Goal: Navigation & Orientation: Find specific page/section

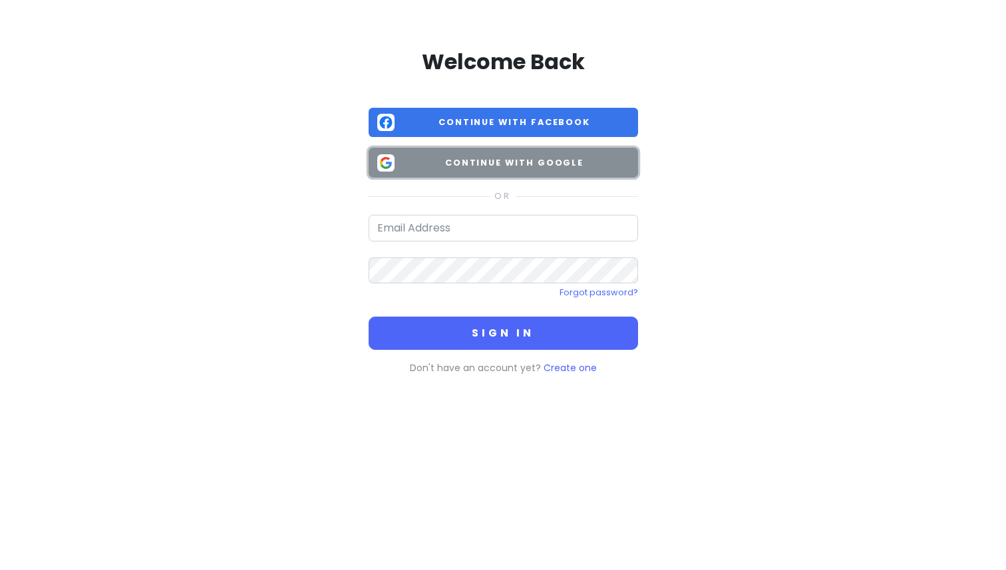
click at [517, 153] on button "Continue with Google" at bounding box center [503, 163] width 269 height 30
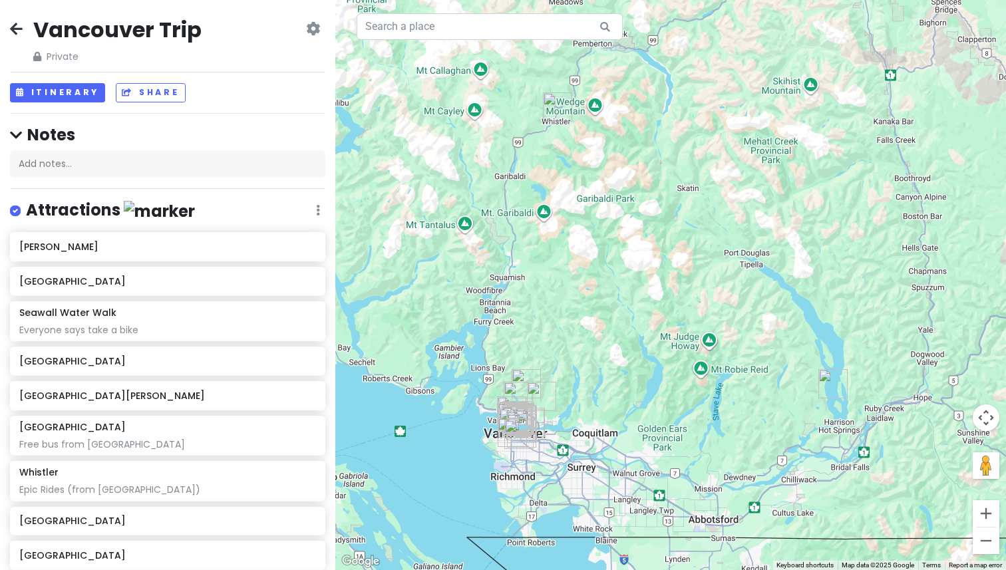
click at [588, 366] on div at bounding box center [670, 285] width 670 height 570
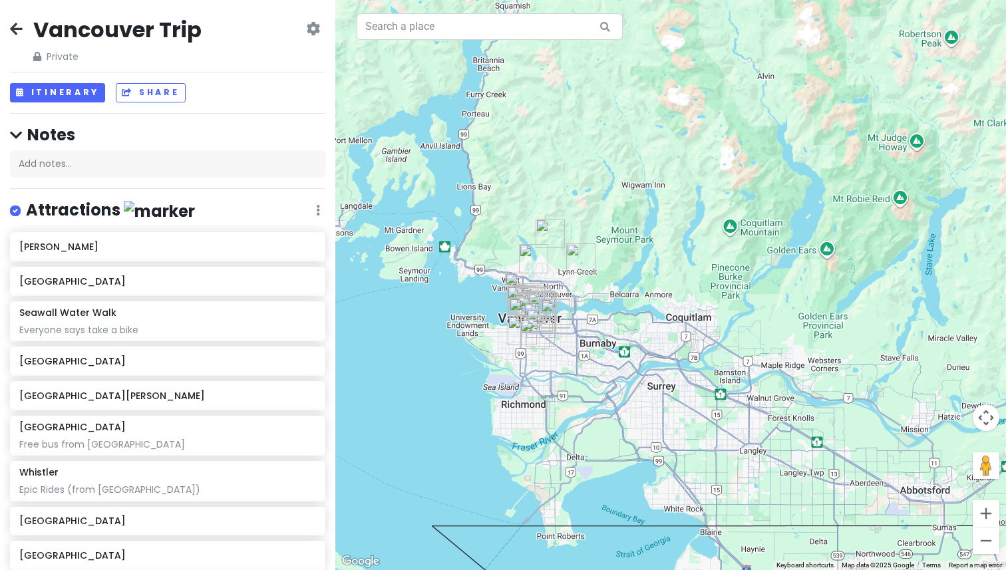
drag, startPoint x: 541, startPoint y: 398, endPoint x: 635, endPoint y: 202, distance: 216.9
click at [636, 202] on div at bounding box center [670, 285] width 670 height 570
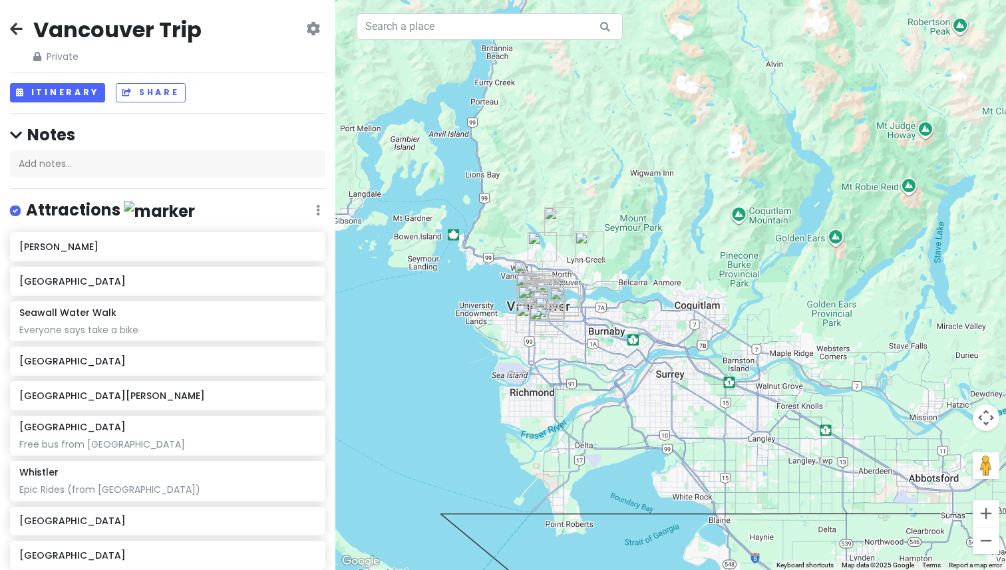
click at [546, 335] on img "Queen Elizabeth Park" at bounding box center [543, 321] width 29 height 29
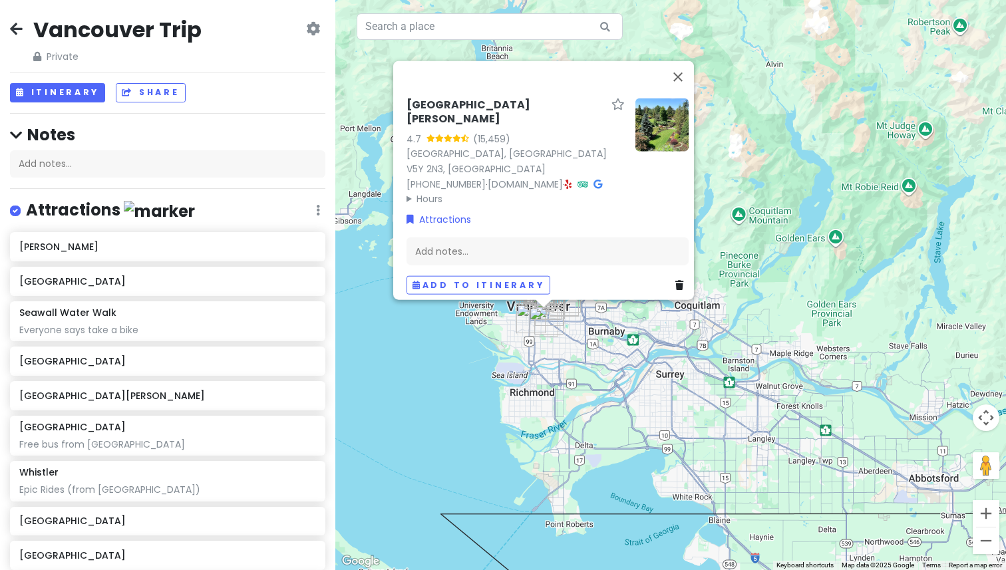
click at [546, 335] on img "Queen Elizabeth Park" at bounding box center [543, 321] width 29 height 29
click at [514, 357] on div "To navigate, press the arrow keys. [GEOGRAPHIC_DATA][PERSON_NAME] 4.7 (15,459) …" at bounding box center [670, 285] width 670 height 570
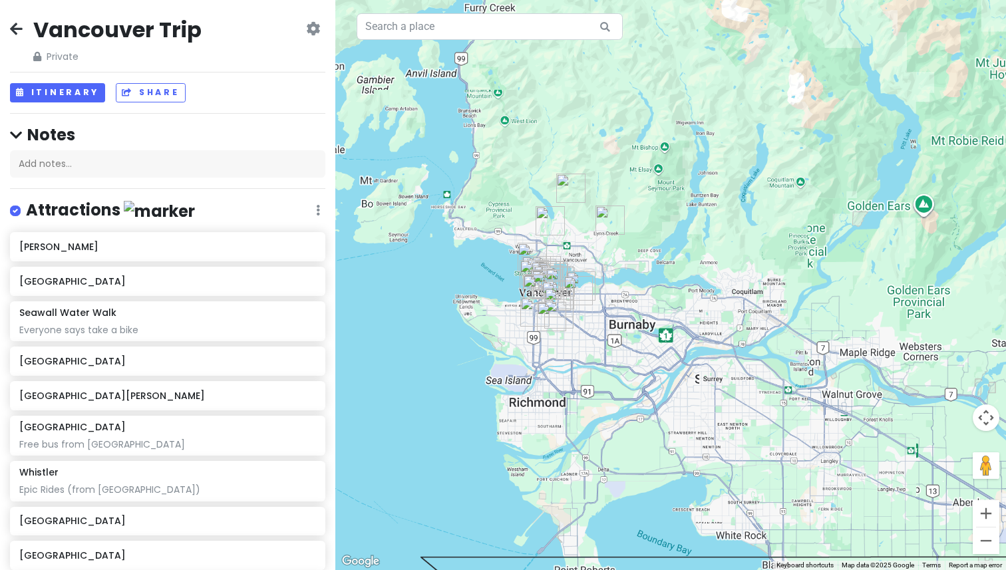
click at [514, 357] on div at bounding box center [670, 285] width 670 height 570
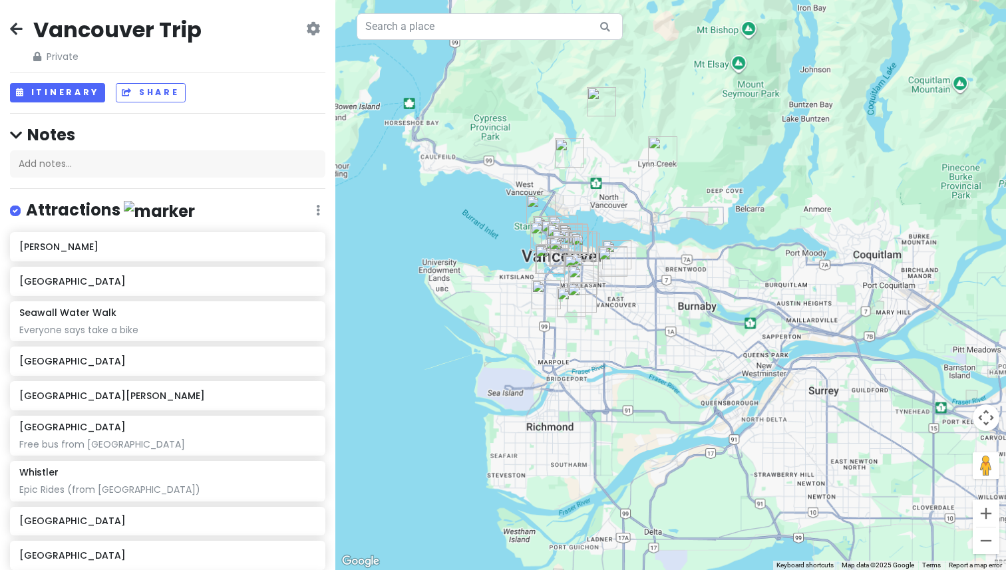
click at [514, 357] on div at bounding box center [670, 285] width 670 height 570
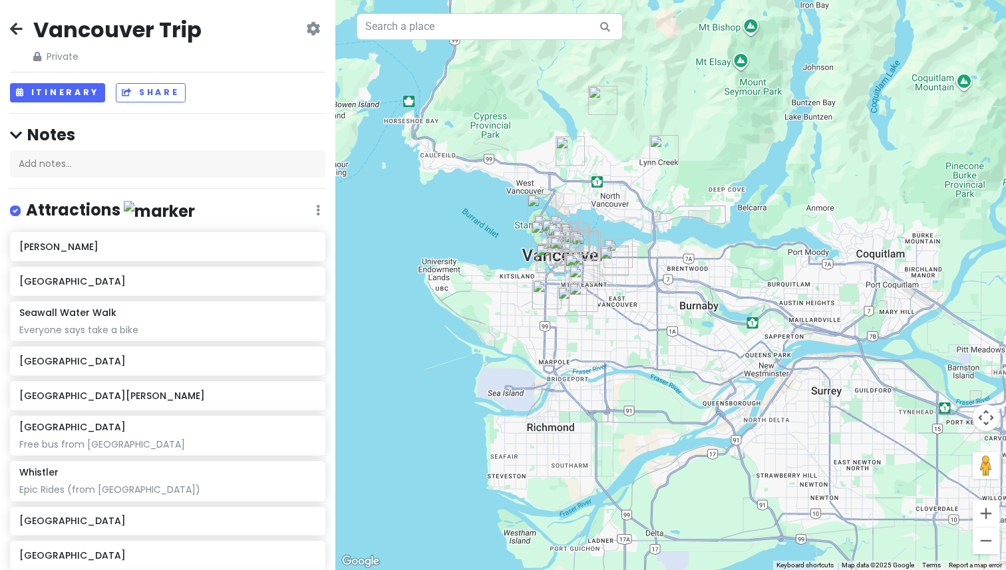
click at [514, 357] on div at bounding box center [670, 285] width 670 height 570
click at [516, 263] on div at bounding box center [670, 285] width 670 height 570
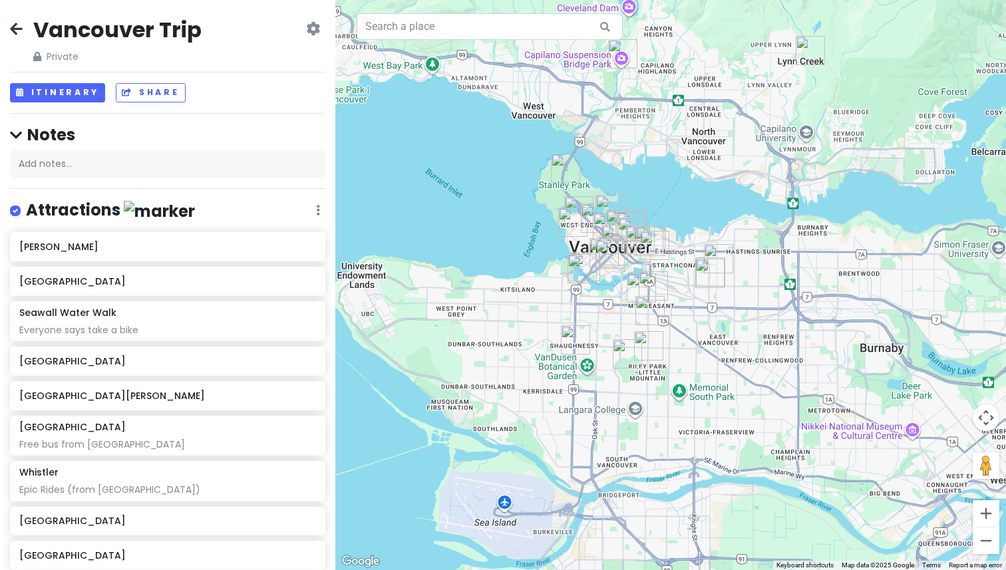
click at [533, 238] on div at bounding box center [670, 285] width 670 height 570
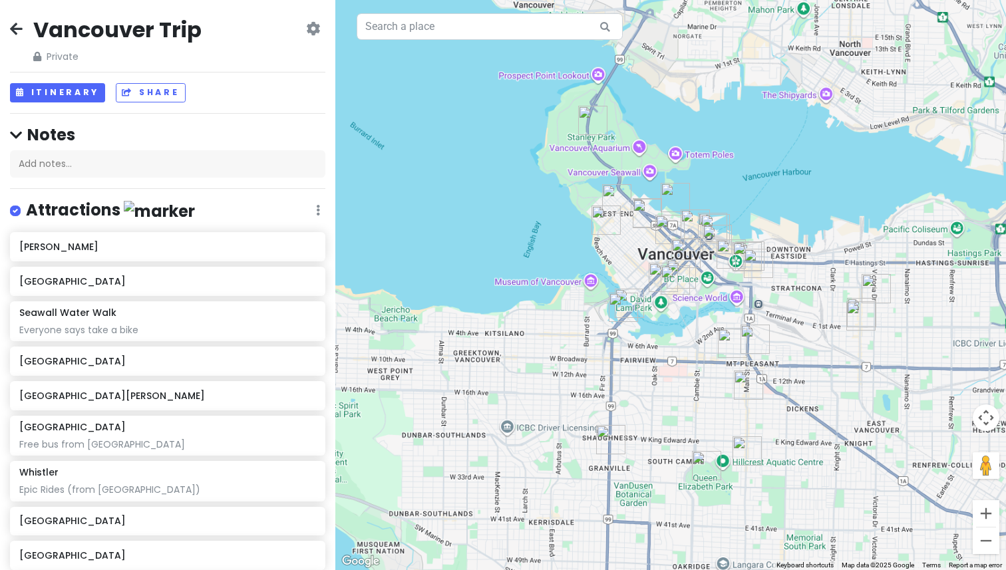
click at [536, 237] on div at bounding box center [670, 285] width 670 height 570
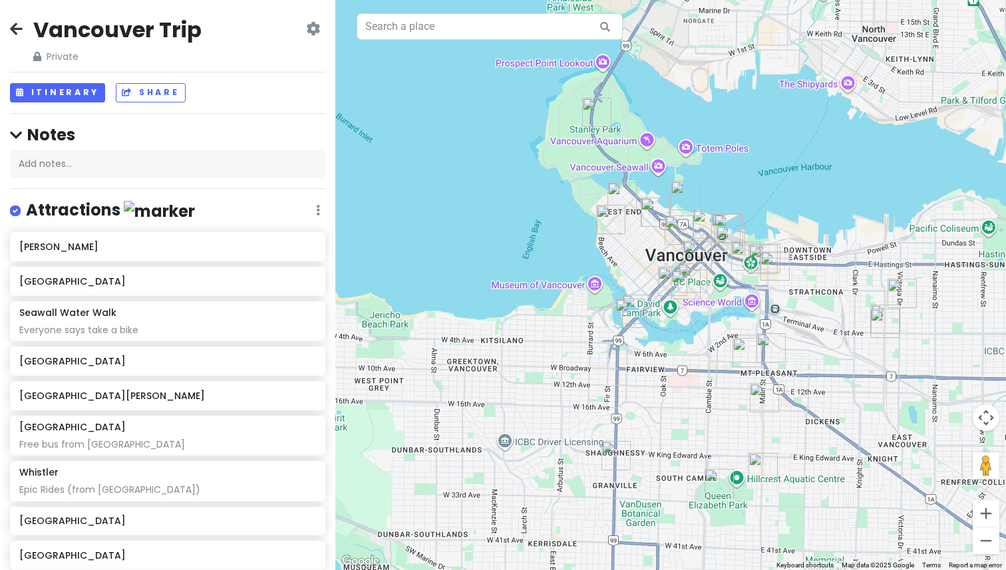
click at [536, 237] on div at bounding box center [670, 285] width 670 height 570
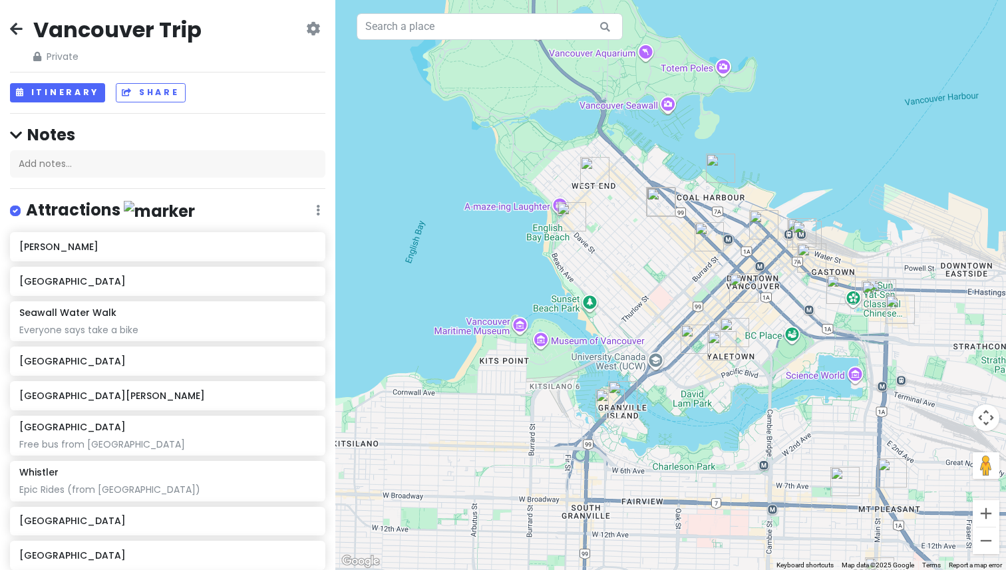
drag, startPoint x: 631, startPoint y: 258, endPoint x: 516, endPoint y: 258, distance: 115.1
click at [516, 258] on div at bounding box center [670, 285] width 670 height 570
click at [579, 273] on div at bounding box center [670, 285] width 670 height 570
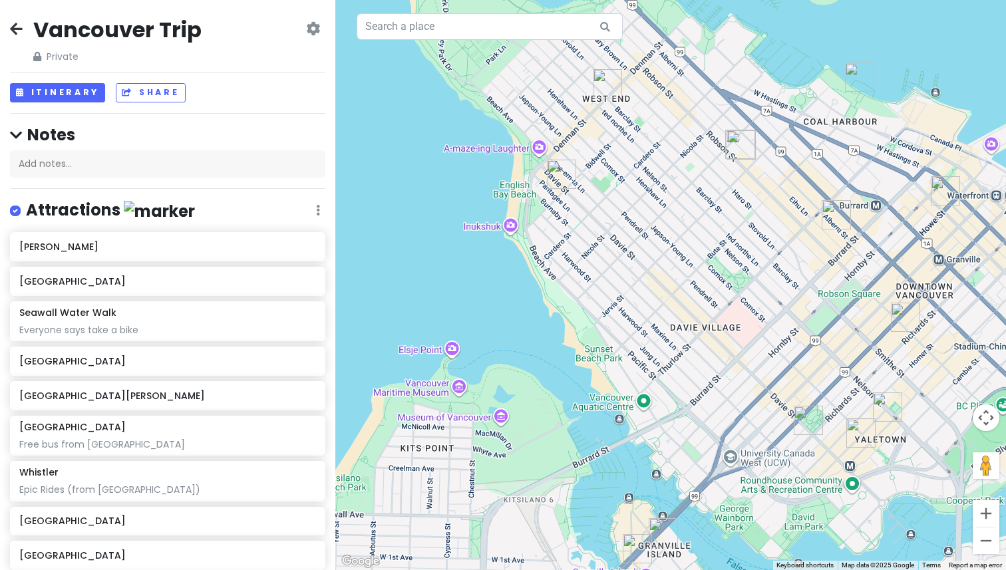
click at [561, 174] on img "Sula Indian Restaurant, Davie Street" at bounding box center [561, 174] width 29 height 29
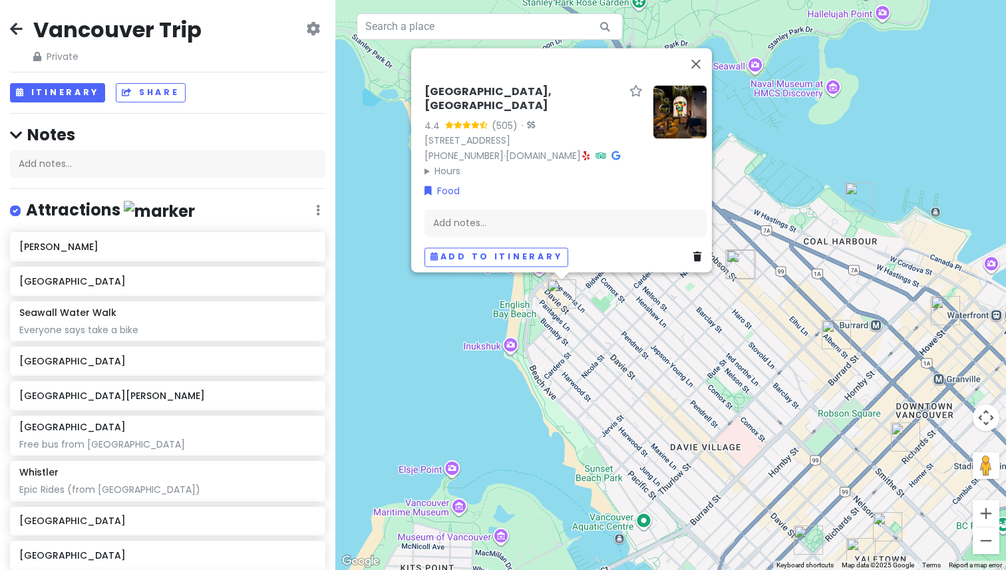
click at [577, 85] on h6 "[GEOGRAPHIC_DATA], [GEOGRAPHIC_DATA]" at bounding box center [524, 99] width 200 height 28
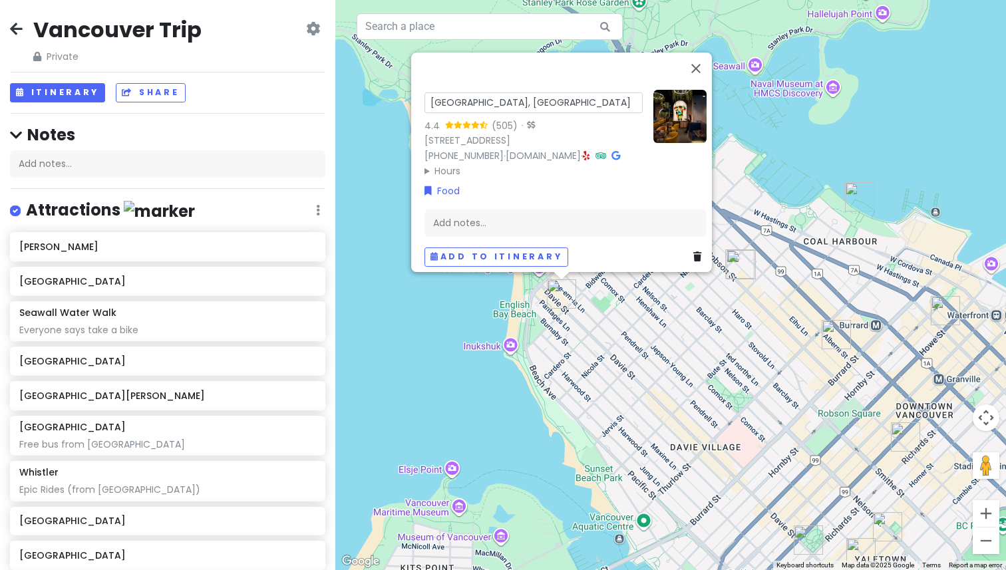
click at [611, 151] on icon at bounding box center [615, 155] width 9 height 9
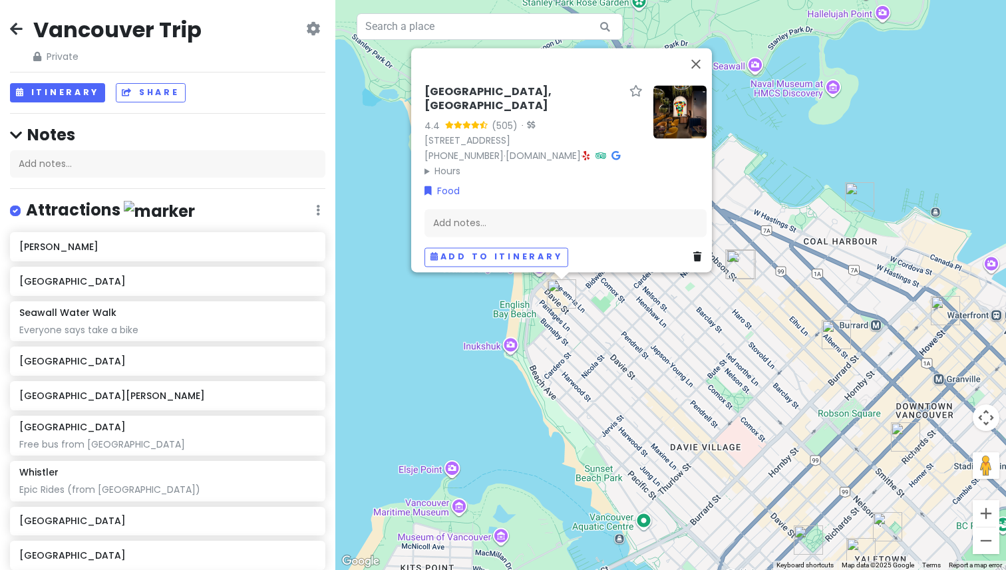
click at [736, 307] on div "[GEOGRAPHIC_DATA], [GEOGRAPHIC_DATA] 4.4 (505) · [STREET_ADDRESS] [PHONE_NUMBER…" at bounding box center [670, 285] width 670 height 570
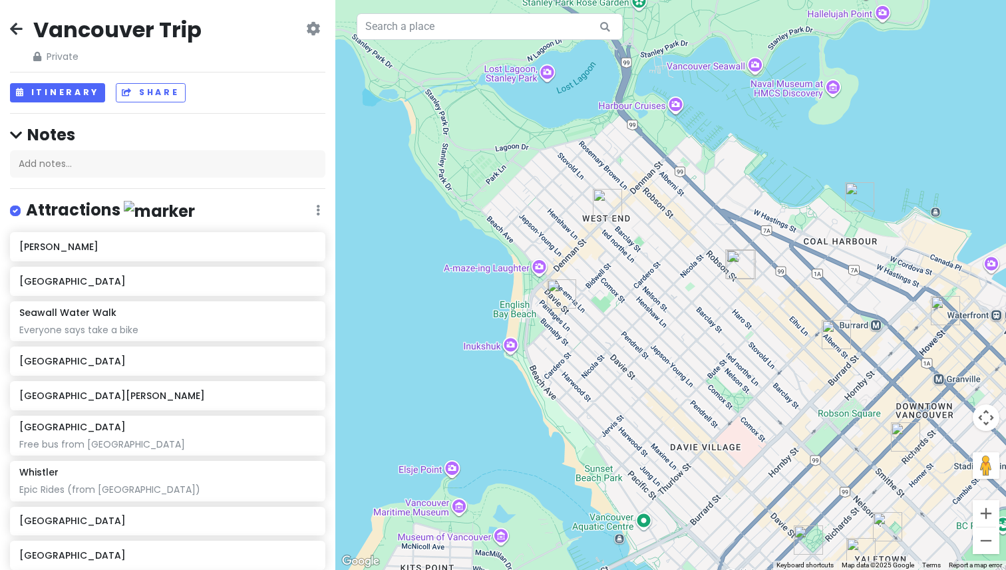
click at [739, 259] on img "Ramen Danbo Robson" at bounding box center [740, 264] width 29 height 29
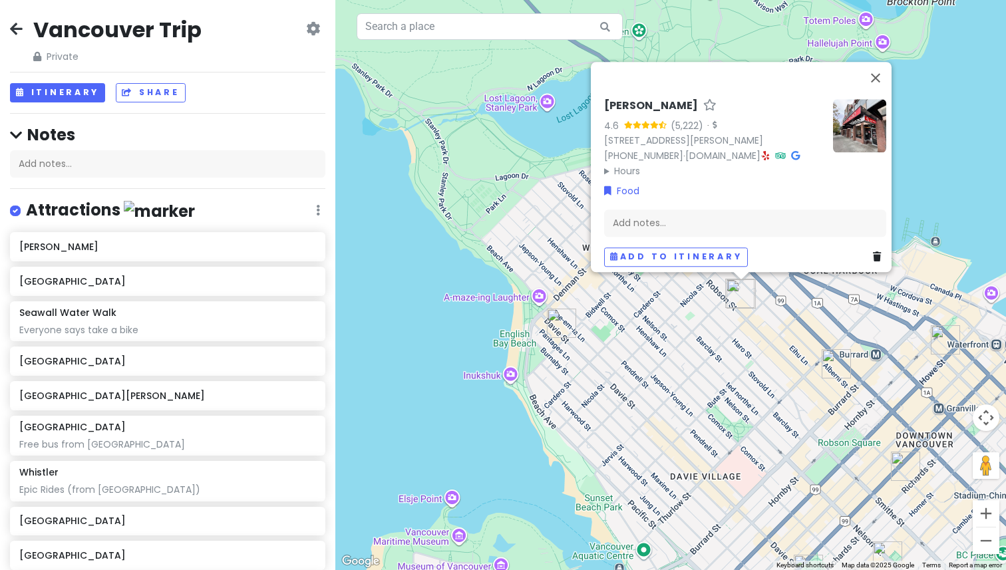
click at [798, 151] on icon at bounding box center [795, 155] width 9 height 9
click at [720, 360] on div "[PERSON_NAME] 4.6 (5,222) · [STREET_ADDRESS][PERSON_NAME] [PHONE_NUMBER] · [DOM…" at bounding box center [670, 285] width 670 height 570
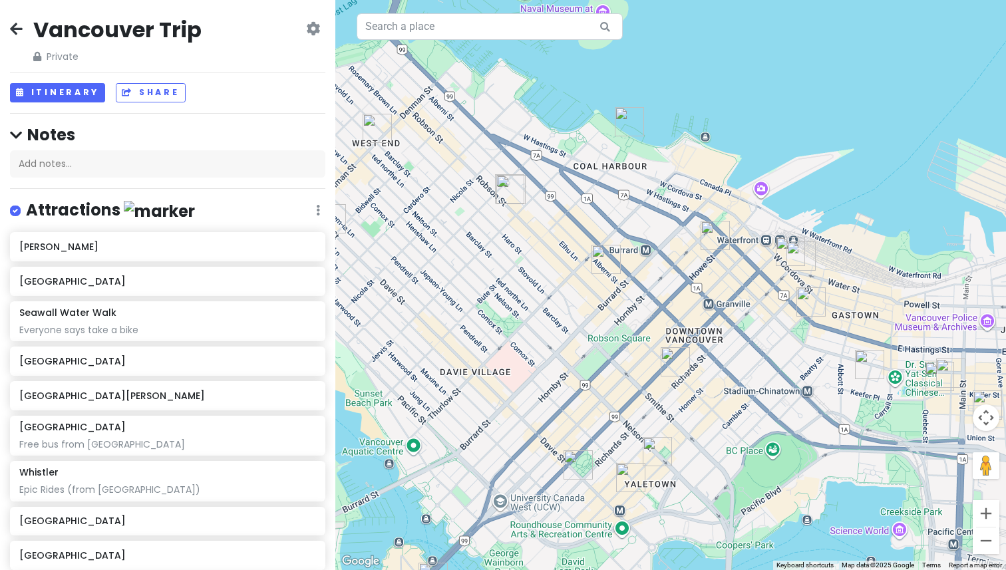
drag, startPoint x: 785, startPoint y: 389, endPoint x: 553, endPoint y: 285, distance: 254.6
click at [552, 285] on div at bounding box center [670, 285] width 670 height 570
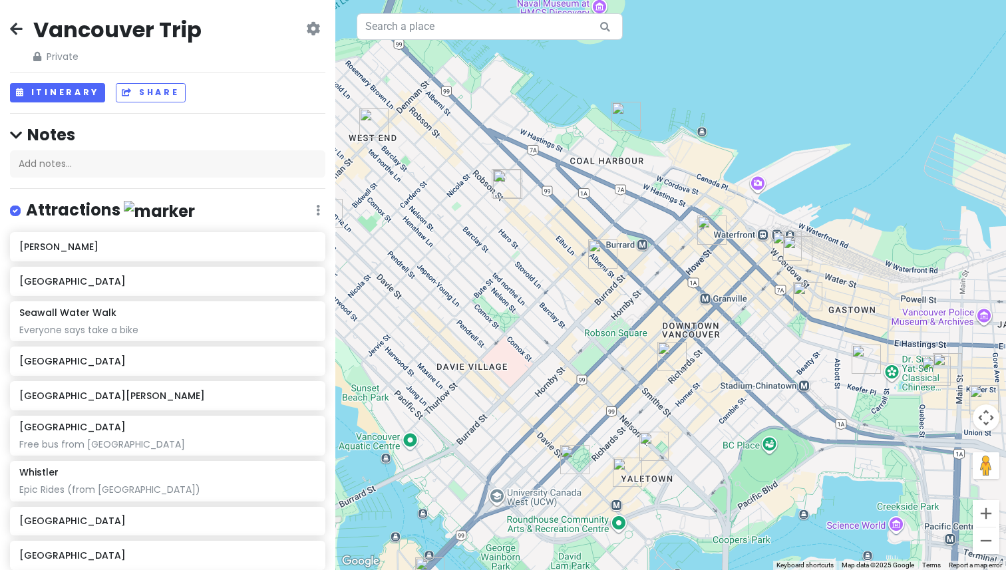
click at [602, 250] on img "Black+Blue" at bounding box center [602, 253] width 29 height 29
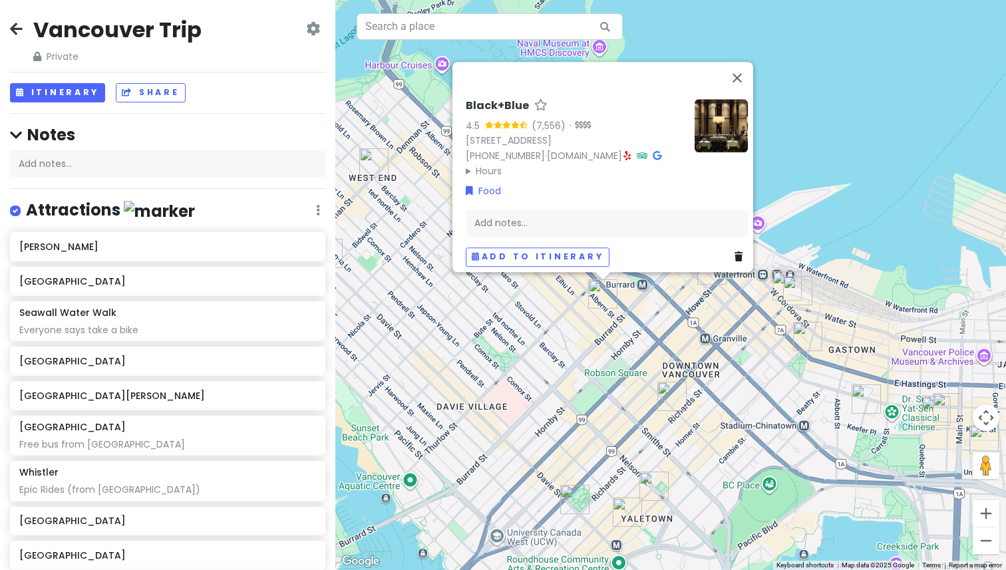
click at [653, 151] on icon at bounding box center [657, 155] width 9 height 9
click at [603, 420] on div "Black+Blue 4.5 (7,556) · [STREET_ADDRESS] [PHONE_NUMBER] · [DOMAIN_NAME] · Hour…" at bounding box center [670, 285] width 670 height 570
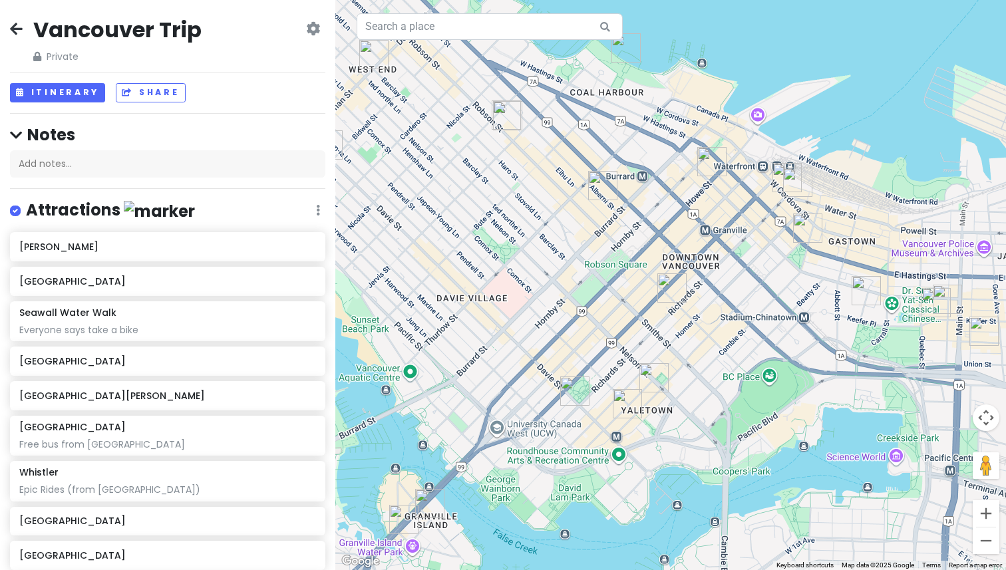
drag, startPoint x: 603, startPoint y: 420, endPoint x: 603, endPoint y: 274, distance: 145.7
click at [603, 274] on div at bounding box center [670, 285] width 670 height 570
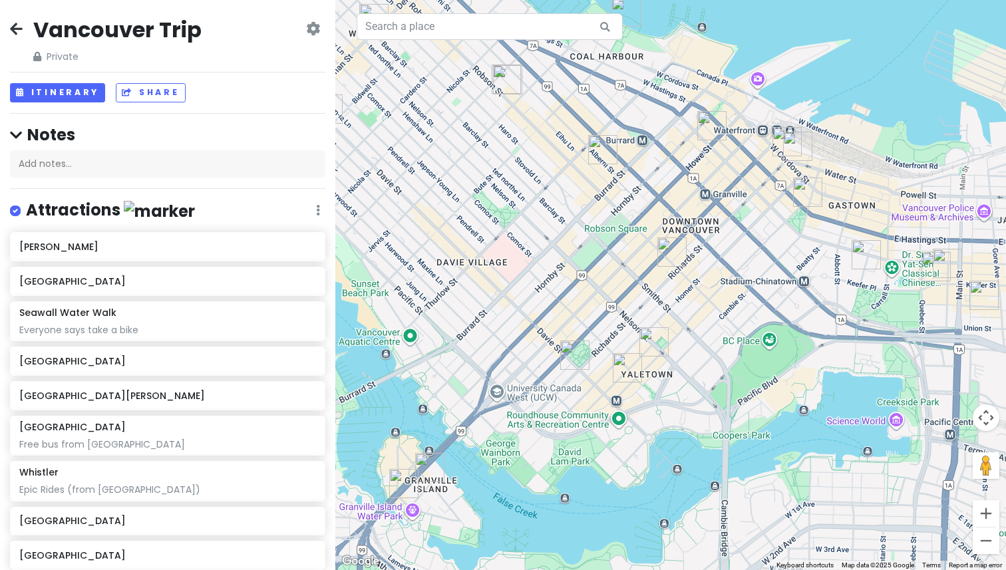
click at [672, 255] on img "JAPADOG" at bounding box center [671, 251] width 29 height 29
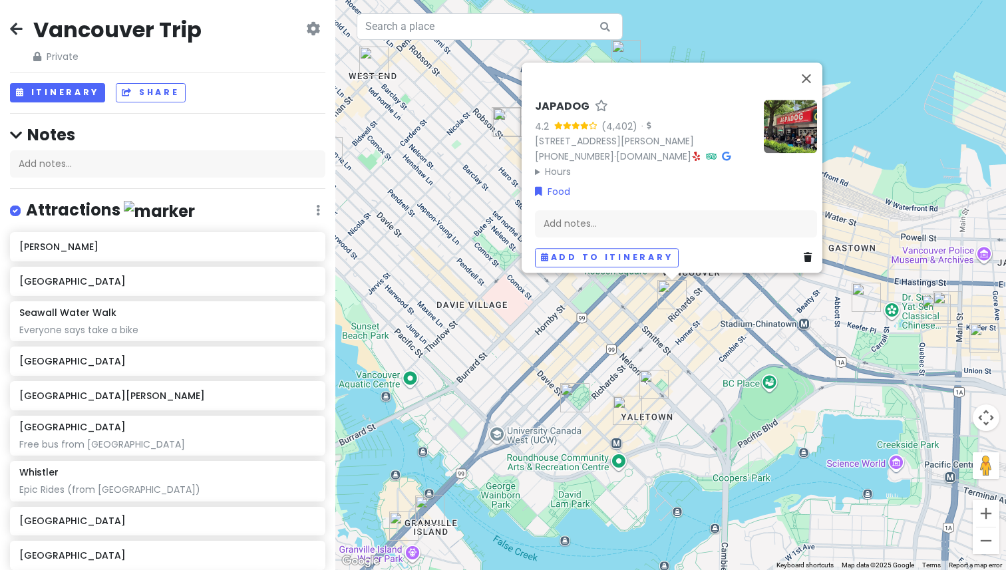
click at [637, 297] on div "JAPADOG 4.2 (4,402) · [STREET_ADDRESS][PERSON_NAME] [PHONE_NUMBER] · [DOMAIN_NA…" at bounding box center [670, 285] width 670 height 570
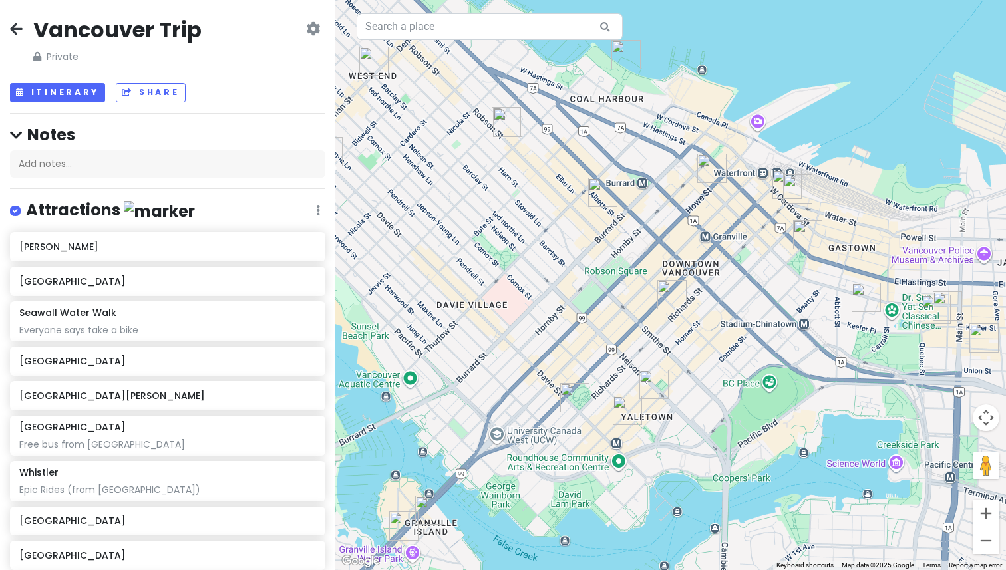
click at [653, 381] on img "Tacofino Yaletown" at bounding box center [653, 384] width 29 height 29
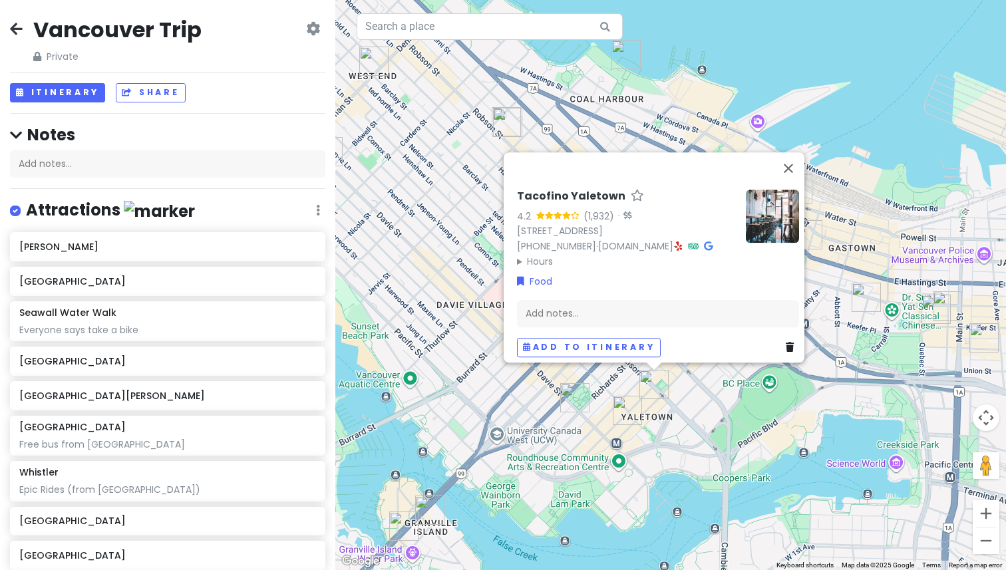
click at [626, 415] on img "Robba da Matti (Yaletown)" at bounding box center [627, 410] width 29 height 29
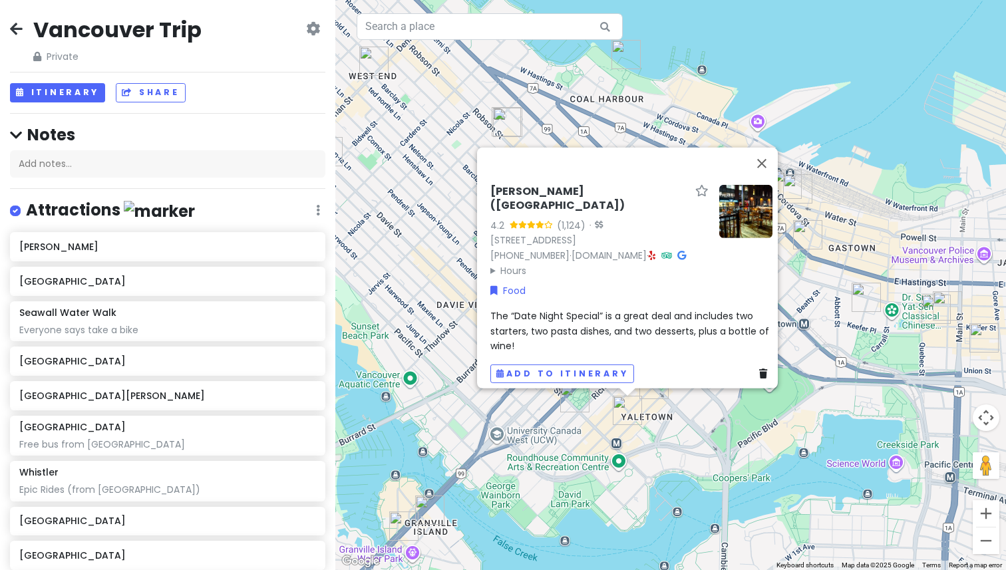
click at [603, 419] on div "[PERSON_NAME] ([GEOGRAPHIC_DATA]) 4.2 (1,124) · [STREET_ADDRESS] [PHONE_NUMBER]…" at bounding box center [670, 285] width 670 height 570
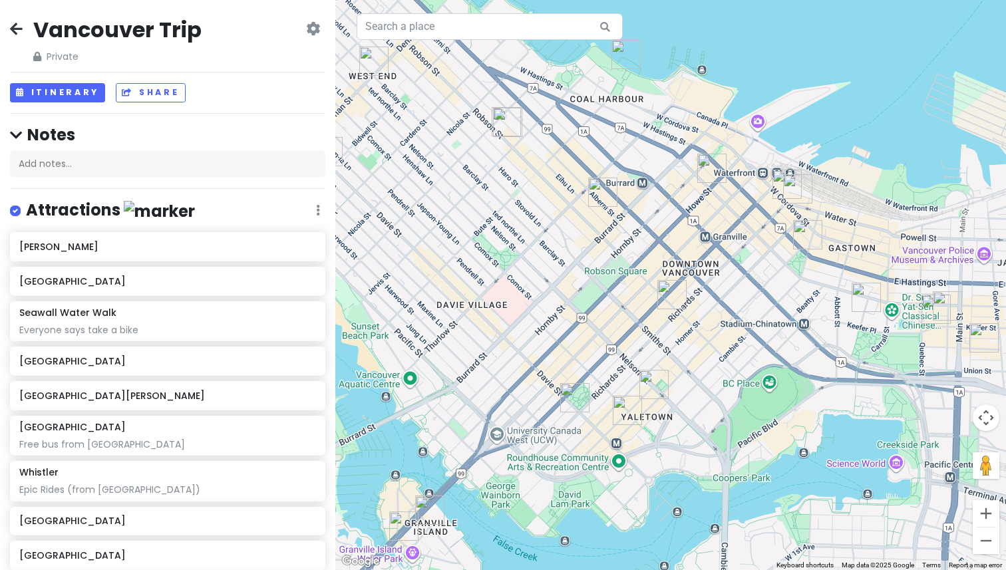
click at [573, 395] on img "Nuba in Yaletown" at bounding box center [574, 397] width 29 height 29
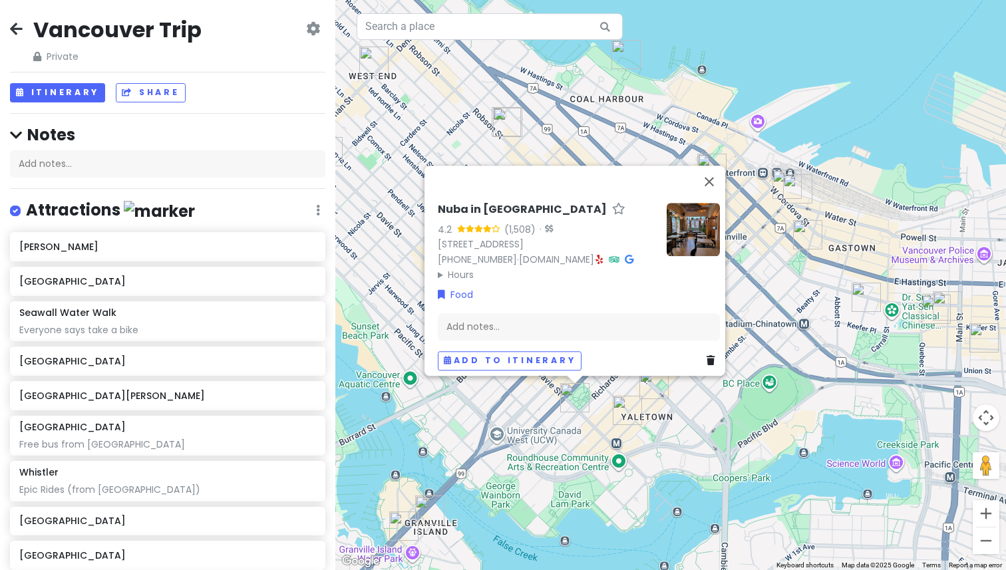
click at [651, 387] on img "Tacofino Yaletown" at bounding box center [653, 384] width 29 height 29
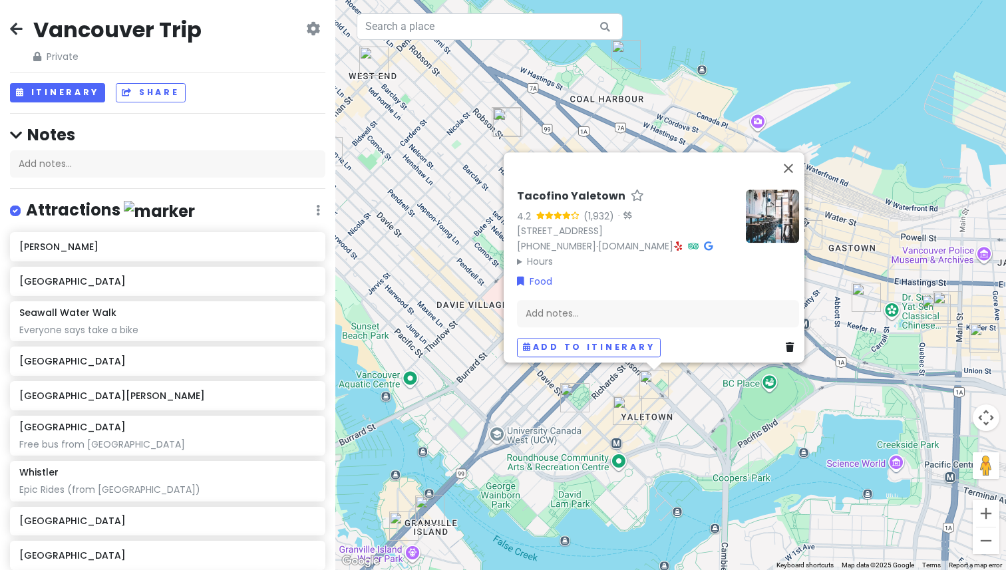
click at [625, 404] on img "Robba da Matti (Yaletown)" at bounding box center [627, 410] width 29 height 29
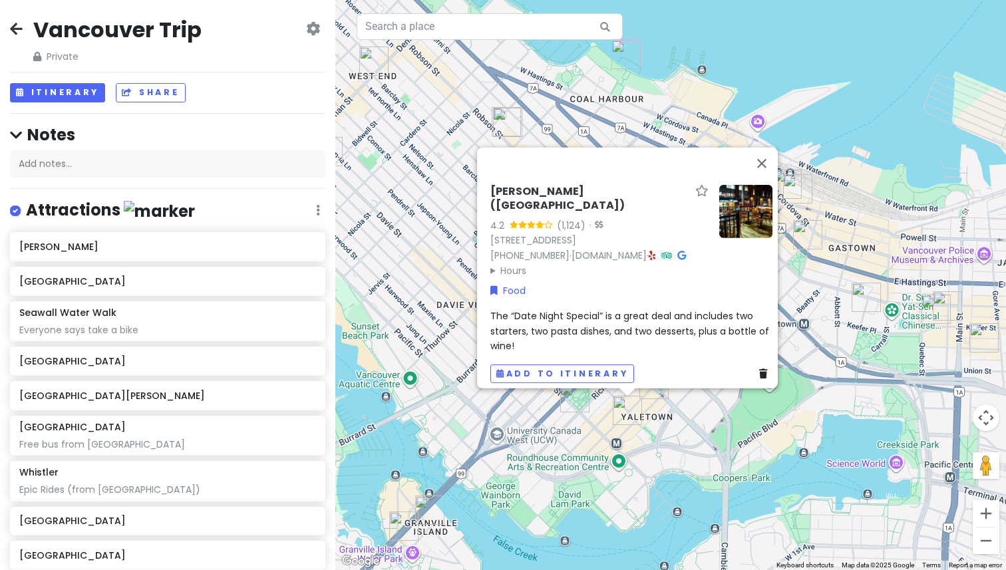
click at [571, 399] on img "Nuba in Yaletown" at bounding box center [574, 397] width 29 height 29
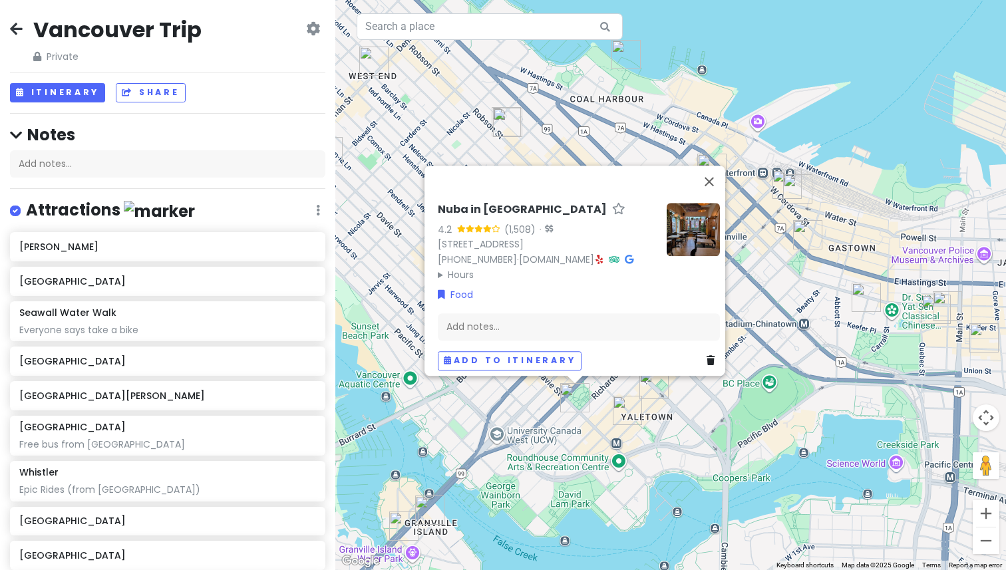
click at [625, 255] on icon at bounding box center [629, 259] width 9 height 9
click at [808, 206] on div "Nuba in [GEOGRAPHIC_DATA] 4.2 (1,508) · [STREET_ADDRESS] [PHONE_NUMBER] · [DOMA…" at bounding box center [670, 285] width 670 height 570
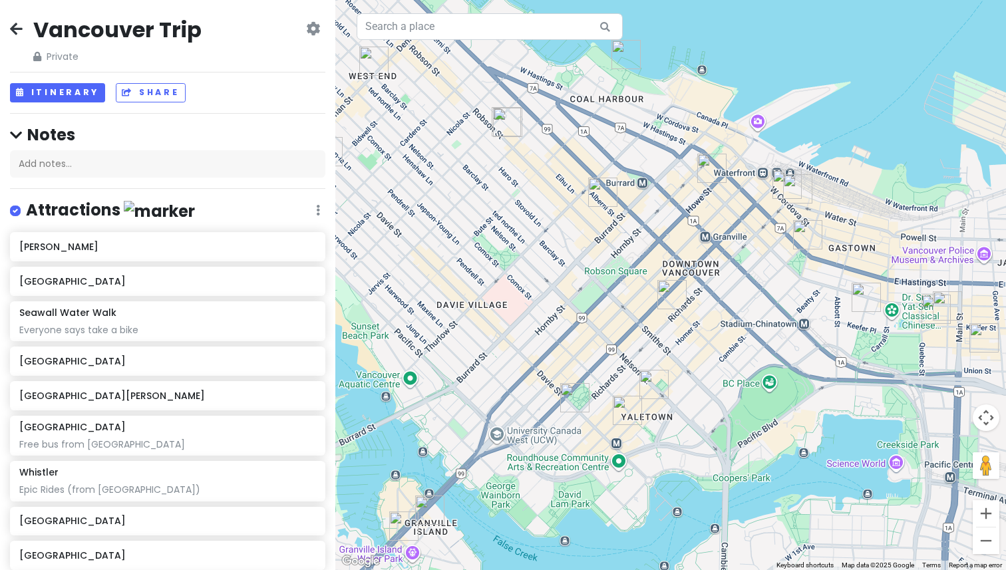
click at [782, 181] on img "Steamworks Brewpub" at bounding box center [786, 184] width 29 height 29
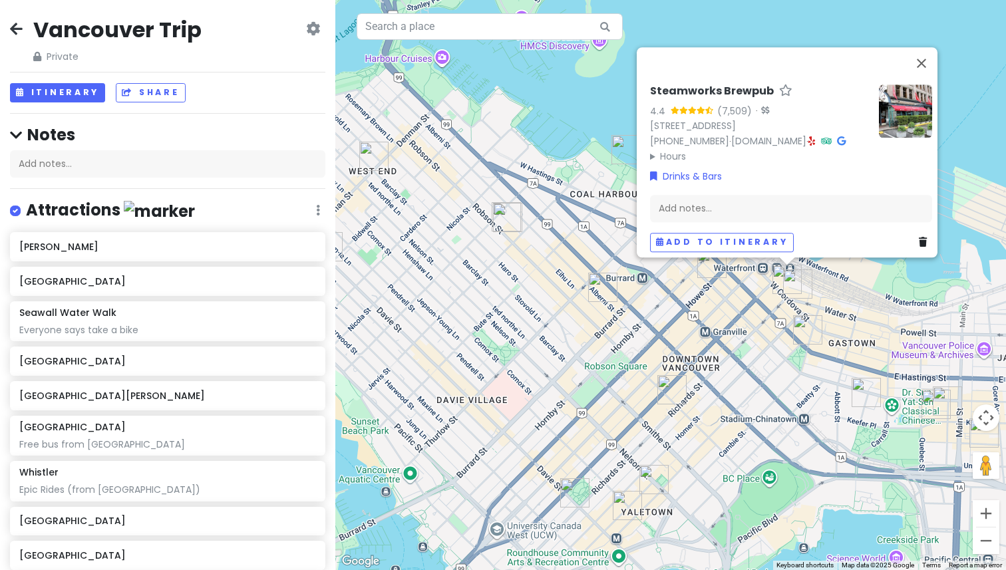
click at [844, 136] on icon at bounding box center [841, 140] width 9 height 9
click at [932, 407] on img "The Keefer Bar" at bounding box center [935, 404] width 29 height 29
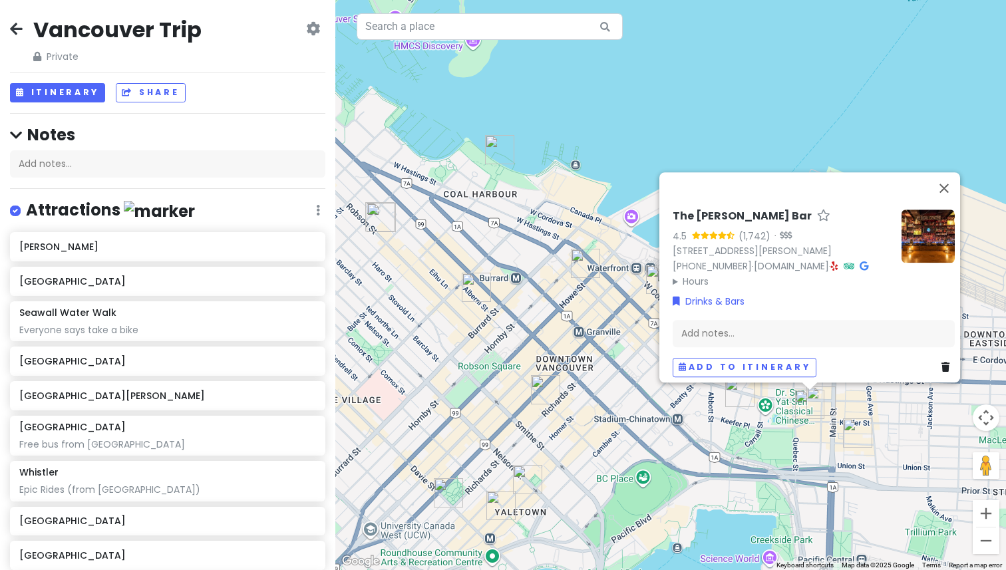
click at [859, 261] on icon at bounding box center [863, 265] width 9 height 9
click at [626, 351] on div "The [PERSON_NAME] Bar 4.5 (1,742) · [STREET_ADDRESS][PERSON_NAME] [PHONE_NUMBER…" at bounding box center [670, 285] width 670 height 570
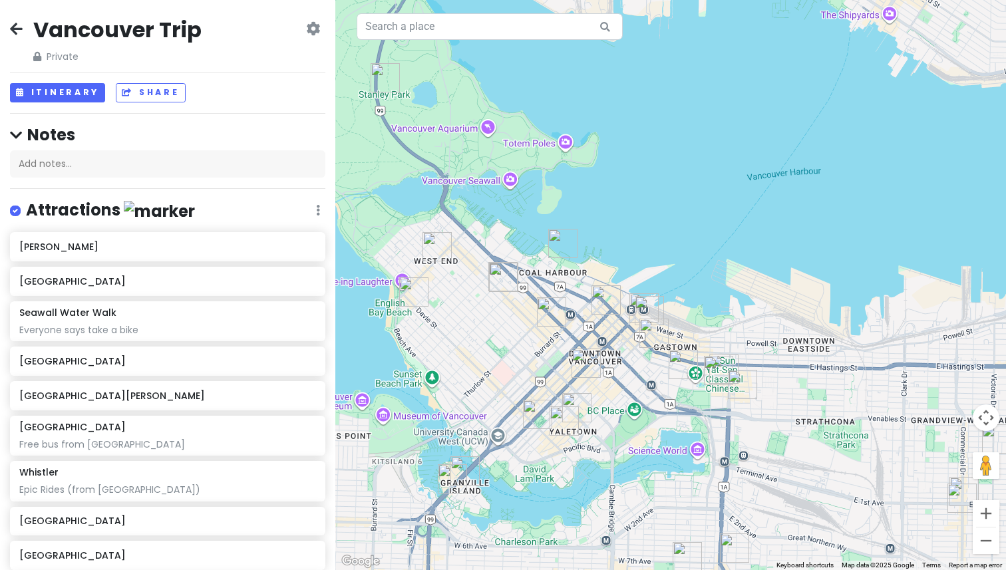
click at [446, 477] on img "Granville Island Brewing" at bounding box center [452, 478] width 29 height 29
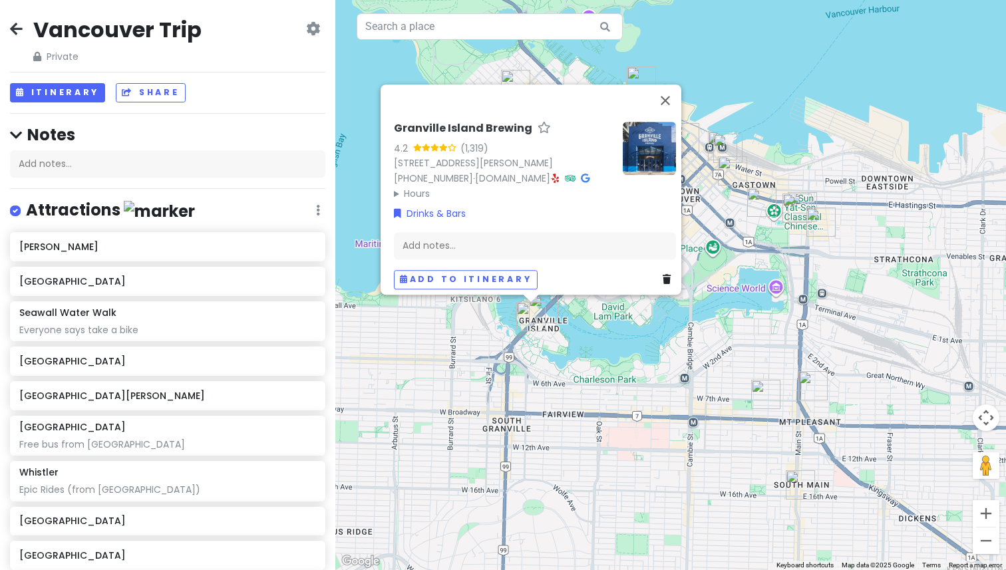
drag, startPoint x: 781, startPoint y: 498, endPoint x: 780, endPoint y: 325, distance: 172.9
click at [780, 325] on div "Granville Island Brewing 4.2 (1,319) [STREET_ADDRESS][PERSON_NAME] [PHONE_NUMBE…" at bounding box center [670, 285] width 670 height 570
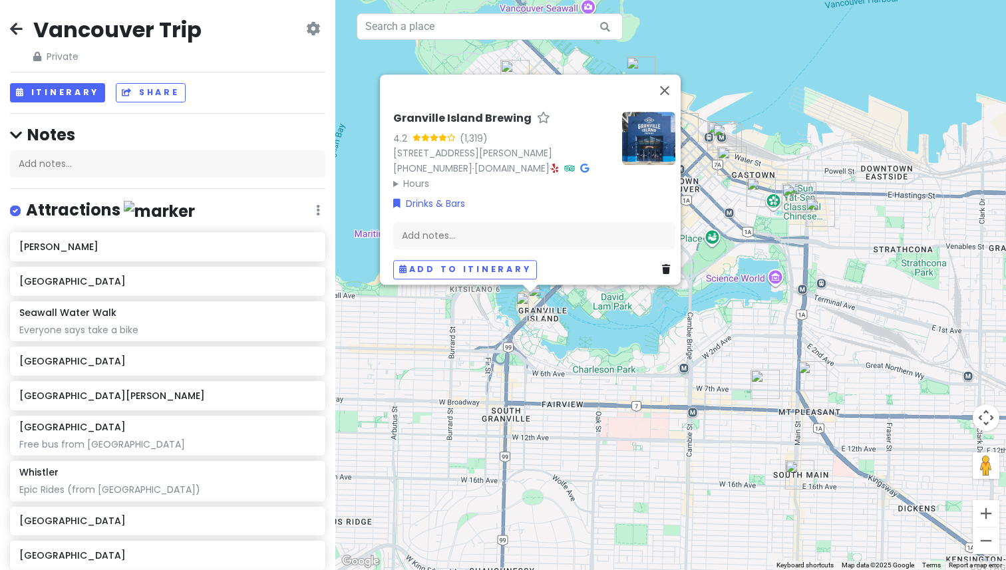
click at [760, 380] on img "33 Acres Brewing Company" at bounding box center [764, 384] width 29 height 29
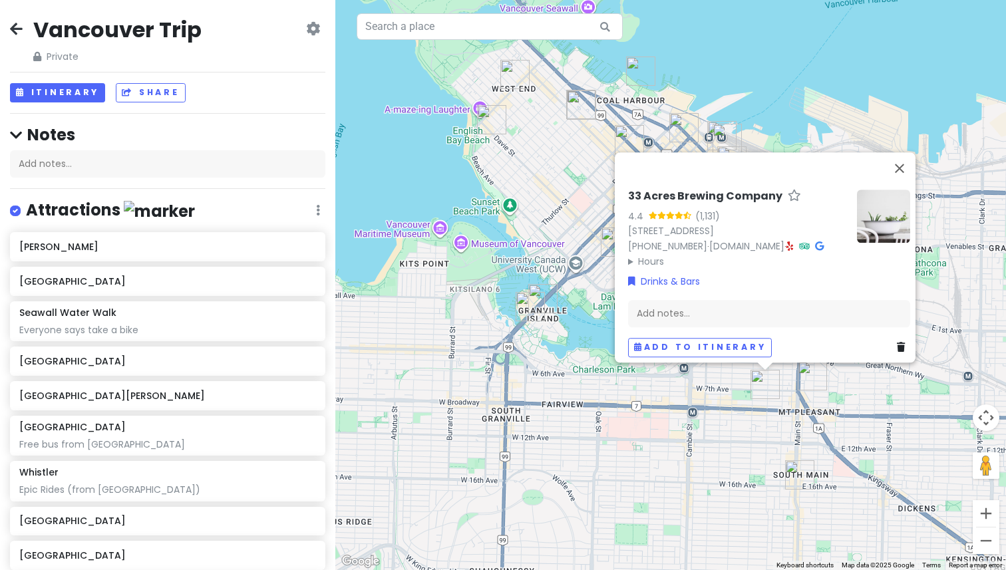
click at [810, 376] on img "Main Street Brewing Co." at bounding box center [812, 375] width 29 height 29
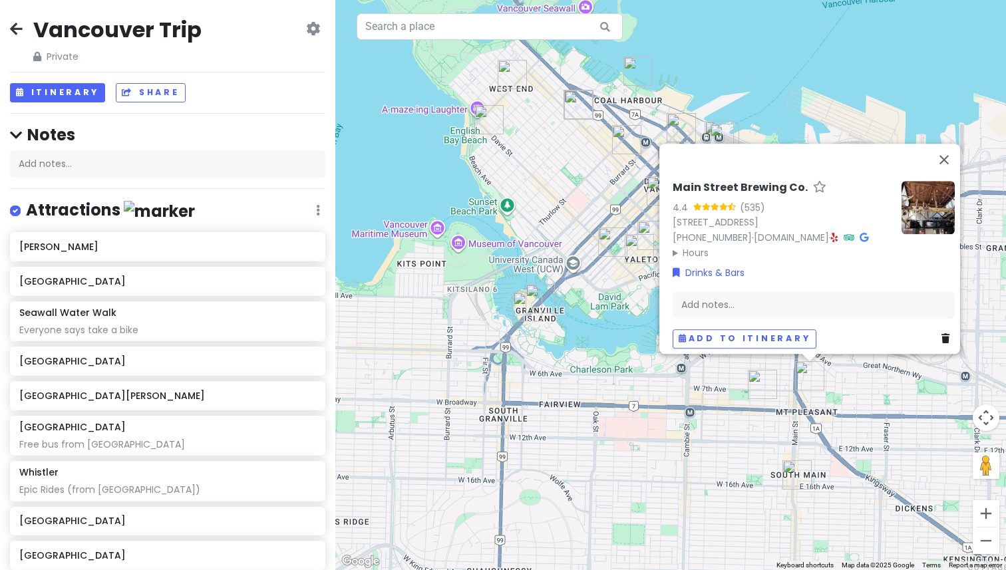
click at [614, 398] on div "Main Street Brewing Co. 4.4 (535) [STREET_ADDRESS] [PHONE_NUMBER] · [DOMAIN_NAM…" at bounding box center [670, 285] width 670 height 570
